Goal: Task Accomplishment & Management: Manage account settings

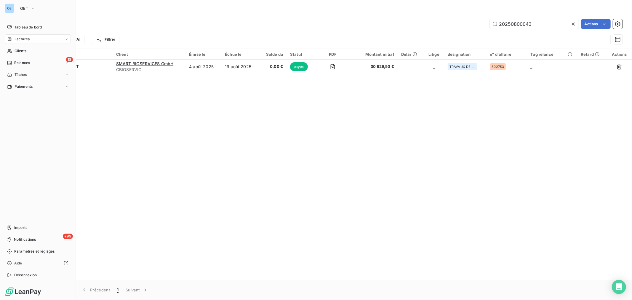
click at [34, 41] on div "Factures" at bounding box center [38, 38] width 66 height 9
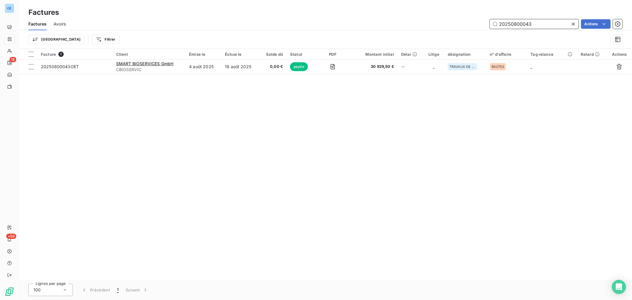
drag, startPoint x: 556, startPoint y: 25, endPoint x: 514, endPoint y: 32, distance: 43.2
click at [514, 32] on div "Factures Avoirs 20250800043 Actions Trier Filtrer" at bounding box center [325, 33] width 613 height 31
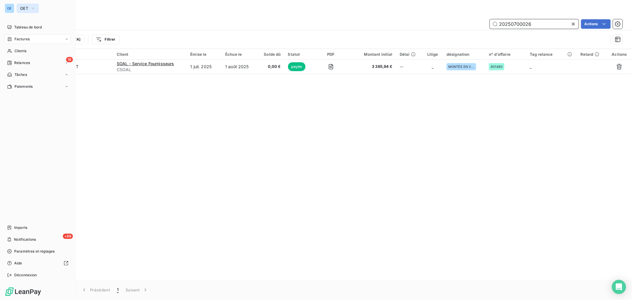
type input "20250700026"
click at [17, 7] on button "OET" at bounding box center [28, 8] width 22 height 9
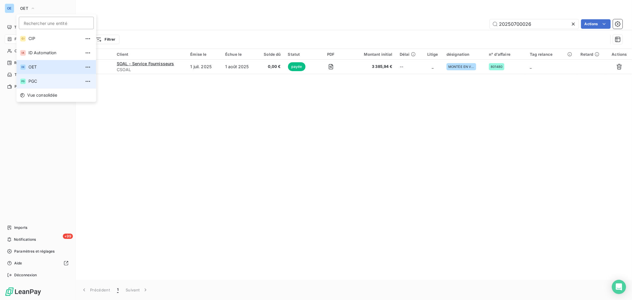
click at [39, 78] on li "PG PGC" at bounding box center [57, 81] width 80 height 14
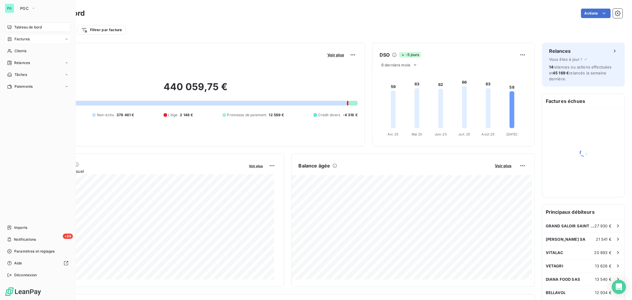
click at [18, 41] on span "Factures" at bounding box center [22, 38] width 15 height 5
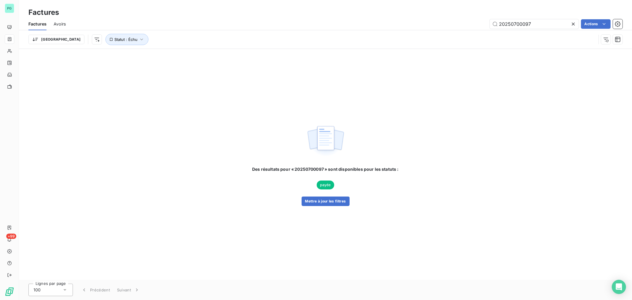
drag, startPoint x: 544, startPoint y: 23, endPoint x: 525, endPoint y: 31, distance: 21.0
click at [525, 31] on div "Factures Avoirs 20250700097 Actions Trier Statut : Échu" at bounding box center [325, 33] width 613 height 31
type input "20250700026"
click at [336, 206] on div "Des résultats pour « 20250700026 » sont disponibles pour les statuts : non-échu…" at bounding box center [325, 164] width 613 height 231
click at [338, 203] on button "Mettre à jour les filtres" at bounding box center [326, 200] width 48 height 9
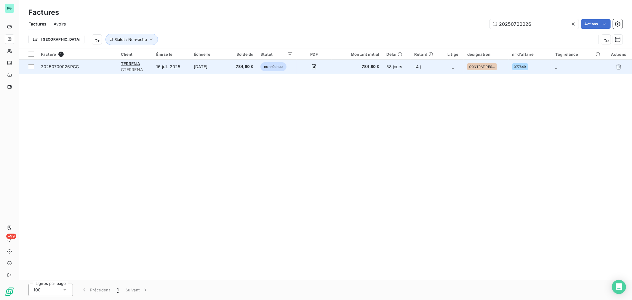
click at [405, 67] on td "58 jours" at bounding box center [397, 67] width 28 height 14
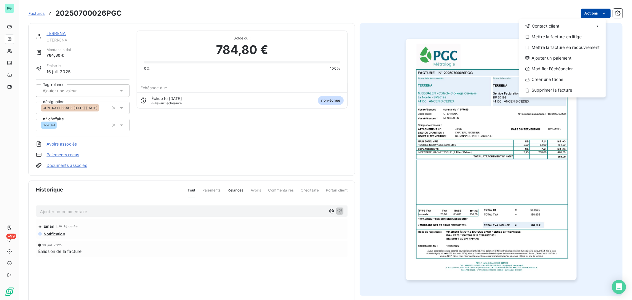
click at [592, 15] on html "PG +99 Factures 20250700026PGC Actions Contact client Mettre la facture en liti…" at bounding box center [316, 150] width 632 height 300
click at [562, 61] on div "Ajouter un paiement" at bounding box center [563, 57] width 82 height 9
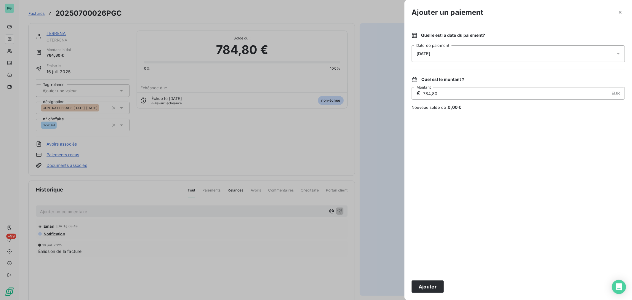
click at [442, 50] on div "[DATE]" at bounding box center [518, 53] width 213 height 17
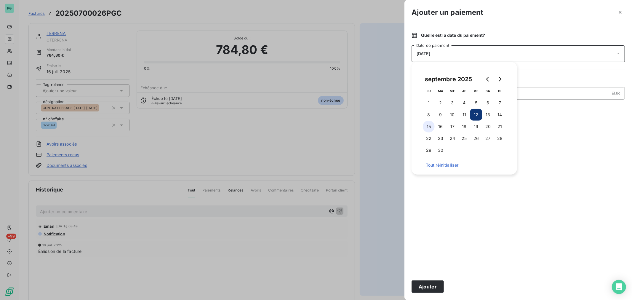
click at [427, 127] on button "15" at bounding box center [429, 127] width 12 height 12
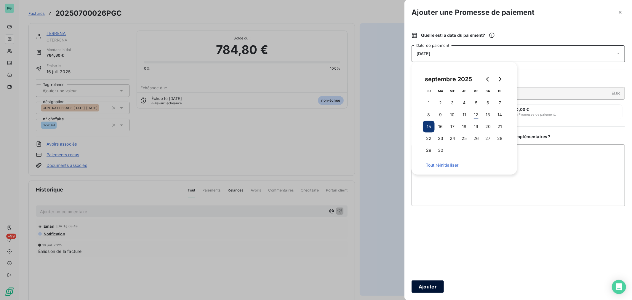
click at [428, 292] on button "Ajouter" at bounding box center [428, 286] width 32 height 12
